Goal: Find specific page/section: Find specific page/section

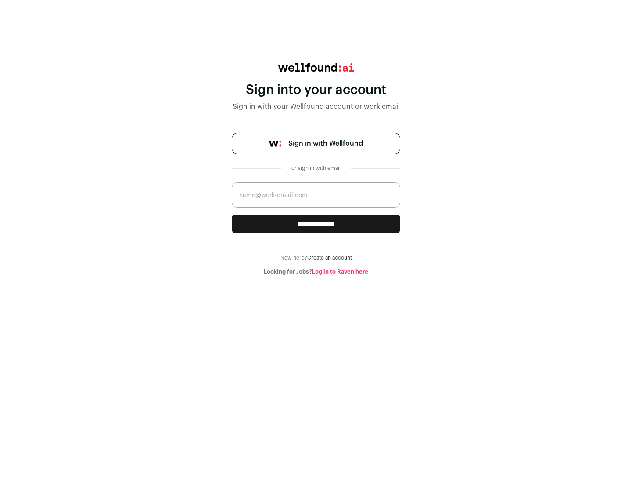
click at [325, 143] on span "Sign in with Wellfound" at bounding box center [325, 143] width 75 height 11
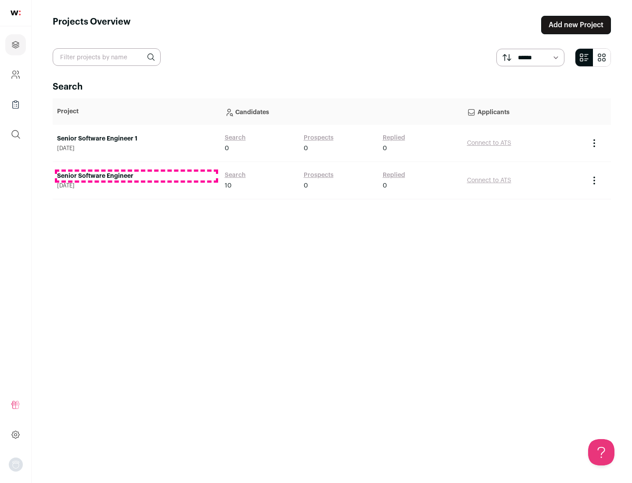
click at [136, 176] on link "Senior Software Engineer" at bounding box center [136, 176] width 159 height 9
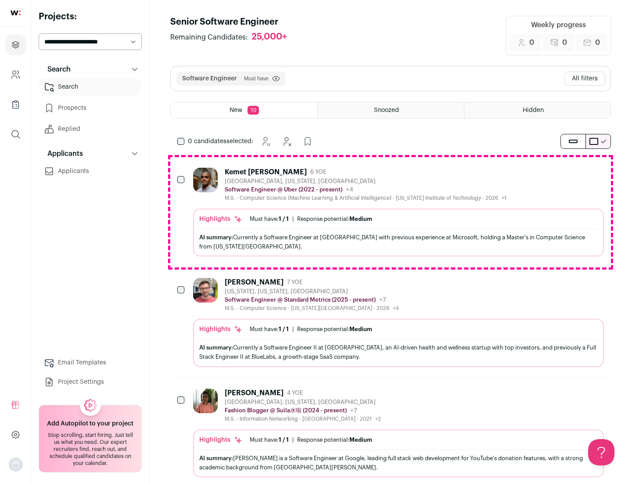
click at [391, 212] on div "Highlights Must have: 1 / 1 How many must haves have been fulfilled? | Response…" at bounding box center [398, 232] width 411 height 48
